Goal: Information Seeking & Learning: Learn about a topic

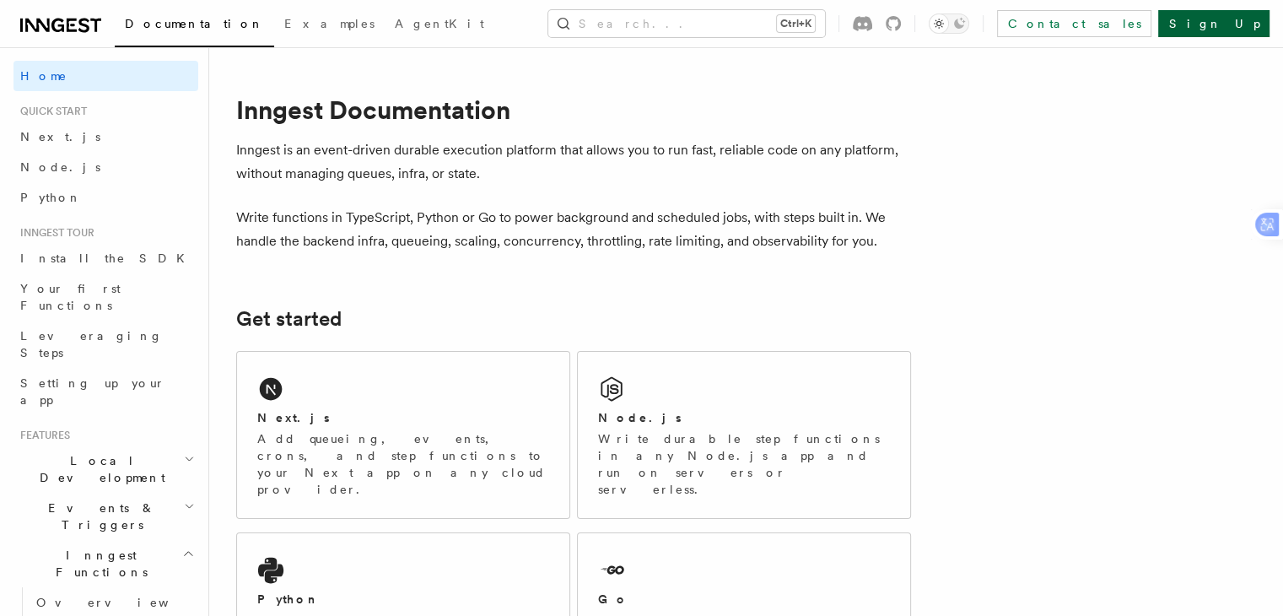
click at [1212, 15] on link "Sign Up" at bounding box center [1213, 23] width 111 height 27
click at [489, 378] on div "Next.js Add queueing, events, crons, and step functions to your Next app on any…" at bounding box center [403, 435] width 332 height 166
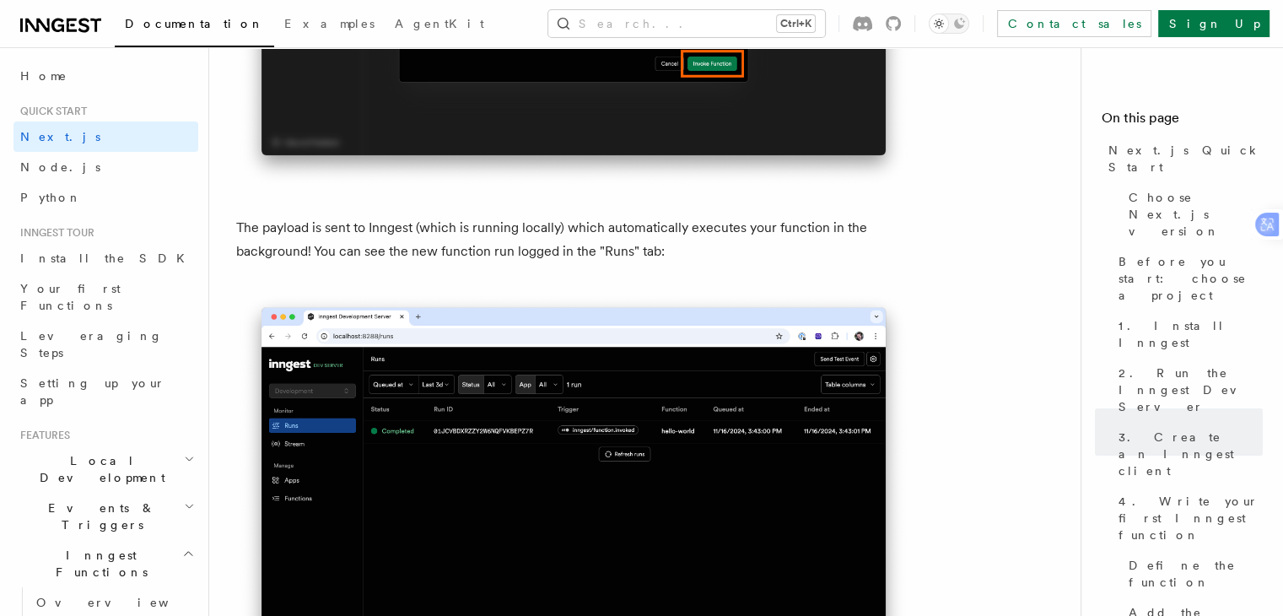
scroll to position [5867, 0]
